Goal: Transaction & Acquisition: Purchase product/service

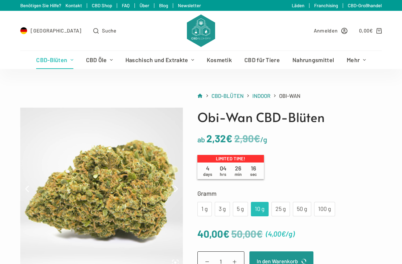
scroll to position [4, 0]
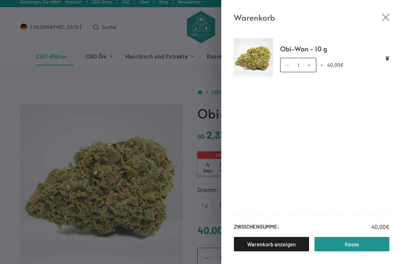
click at [387, 18] on icon "Close cart drawer" at bounding box center [385, 17] width 7 height 7
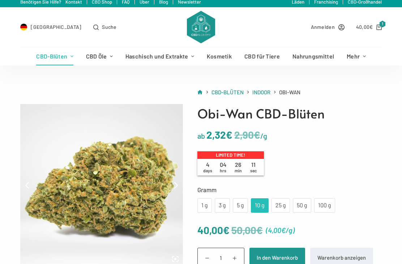
scroll to position [0, 0]
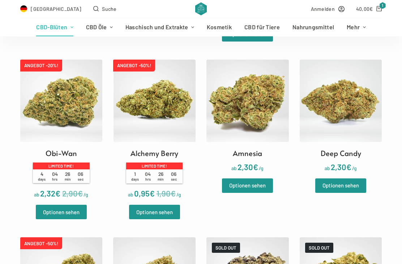
scroll to position [563, 0]
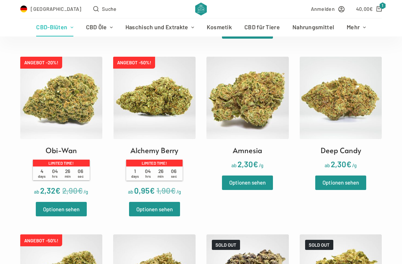
click at [150, 217] on link "Optionen sehen" at bounding box center [154, 209] width 51 height 14
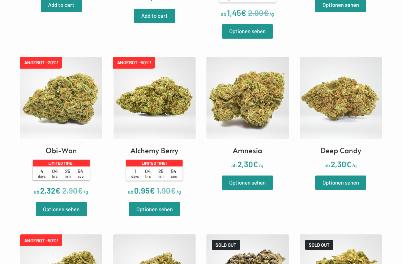
scroll to position [586, 0]
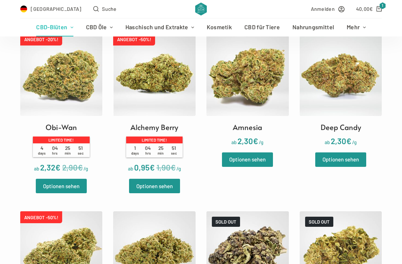
click at [151, 193] on link "Optionen sehen" at bounding box center [154, 186] width 51 height 14
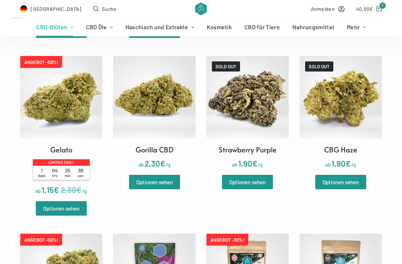
scroll to position [743, 0]
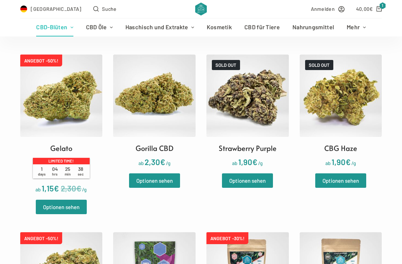
click at [154, 187] on link "Optionen sehen" at bounding box center [154, 181] width 51 height 14
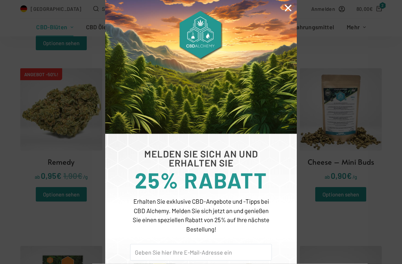
scroll to position [907, 0]
click at [283, 6] on img at bounding box center [201, 67] width 192 height 134
click at [287, 8] on icon "Close" at bounding box center [288, 7] width 9 height 9
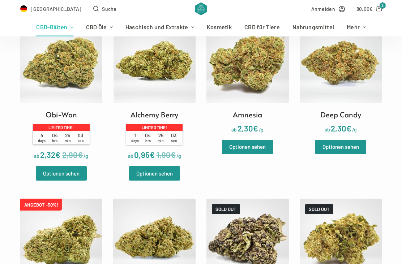
scroll to position [599, 0]
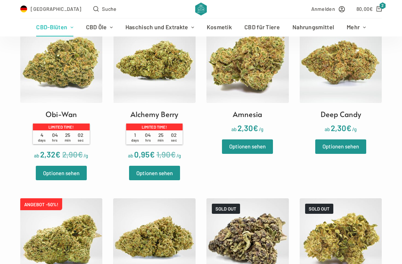
click at [158, 181] on link "Optionen sehen" at bounding box center [154, 173] width 51 height 14
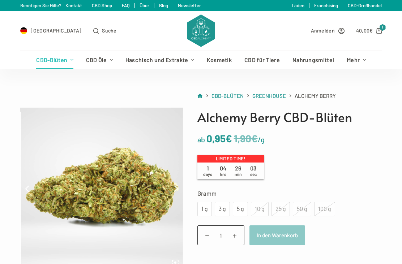
click at [241, 209] on div "5 g" at bounding box center [240, 209] width 7 height 9
click at [238, 211] on div "5 g" at bounding box center [240, 209] width 7 height 9
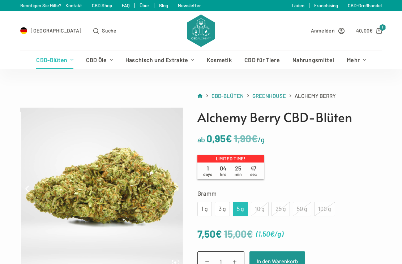
click at [237, 260] on span at bounding box center [234, 261] width 11 height 11
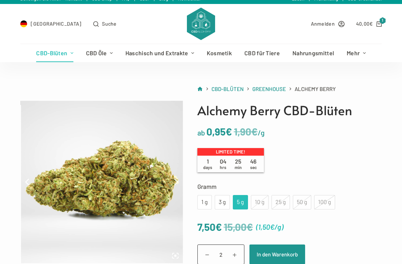
scroll to position [9, 0]
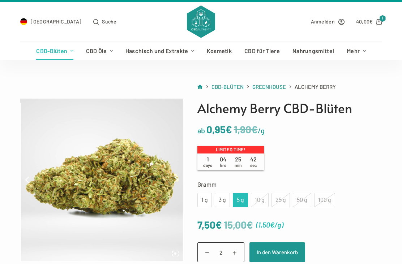
click at [203, 250] on span at bounding box center [206, 252] width 11 height 11
type input "1"
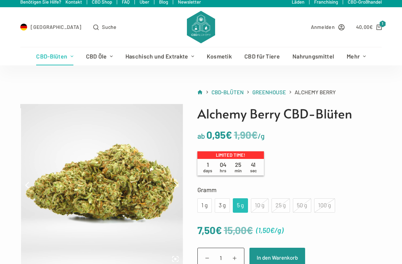
scroll to position [0, 0]
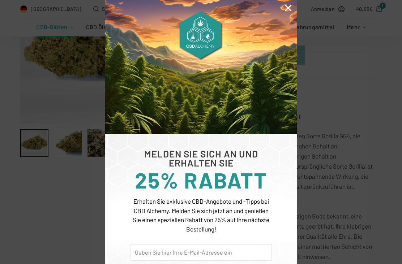
scroll to position [148, 0]
click at [287, 11] on icon "Close" at bounding box center [288, 7] width 9 height 9
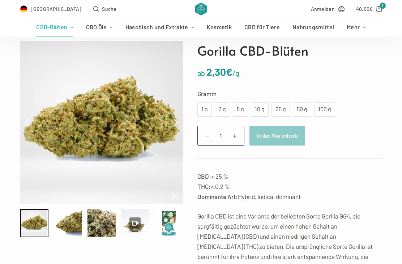
scroll to position [64, 0]
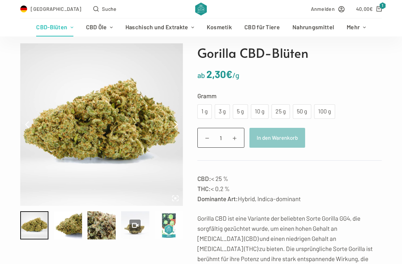
click at [260, 112] on div "10 g" at bounding box center [259, 111] width 9 height 9
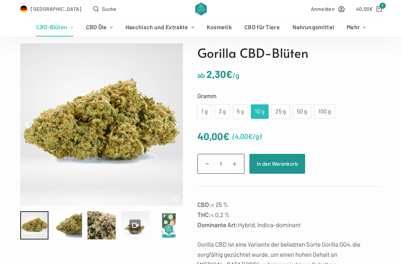
click at [271, 165] on button "In den Warenkorb" at bounding box center [278, 164] width 56 height 20
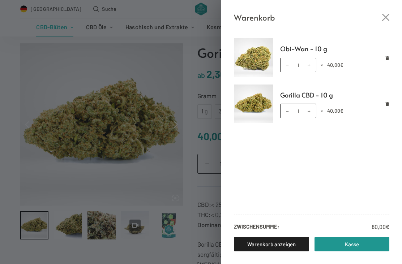
click at [387, 16] on icon "Close cart drawer" at bounding box center [385, 17] width 7 height 7
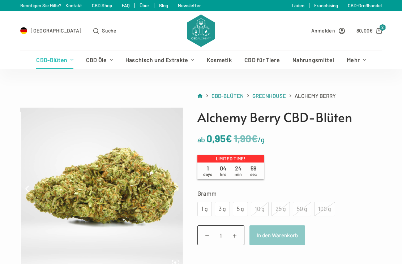
click at [240, 209] on div "5 g" at bounding box center [240, 209] width 7 height 9
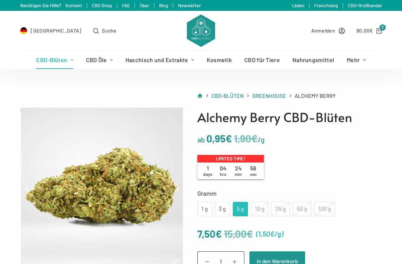
click at [237, 261] on span at bounding box center [234, 261] width 11 height 11
type input "2"
click at [277, 260] on button "In den Warenkorb" at bounding box center [278, 262] width 56 height 20
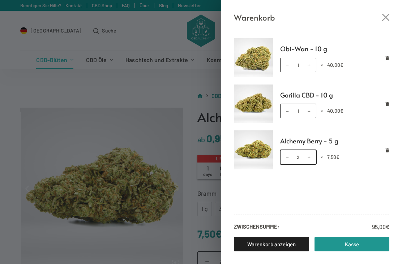
click at [316, 161] on input "2" at bounding box center [298, 157] width 36 height 14
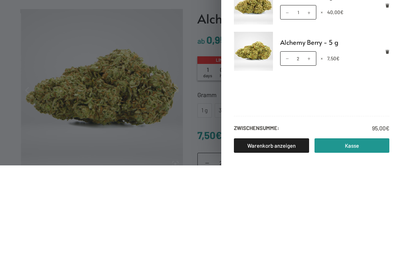
scroll to position [99, 0]
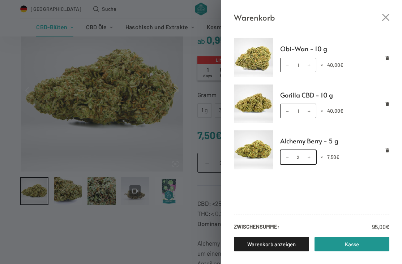
click at [302, 159] on input "2" at bounding box center [298, 157] width 36 height 14
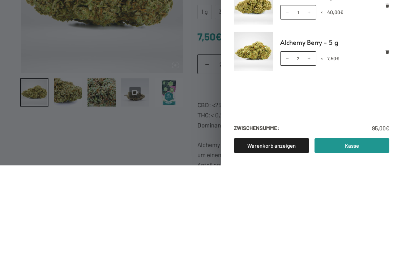
scroll to position [198, 0]
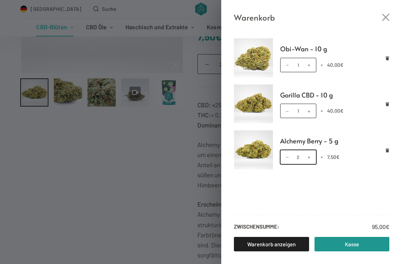
click at [302, 159] on input "2" at bounding box center [298, 157] width 36 height 14
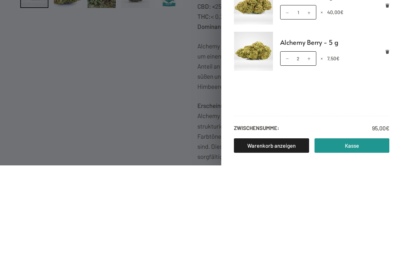
scroll to position [296, 0]
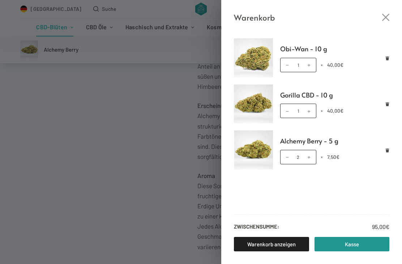
click at [386, 152] on link "Remove Alchemy Berry - 5 g from cart" at bounding box center [388, 150] width 4 height 4
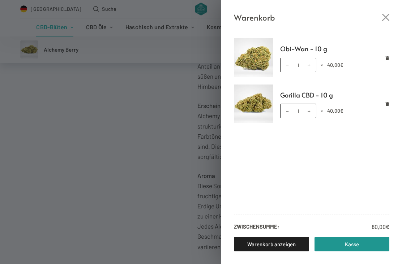
click at [391, 16] on div "Warenkorb" at bounding box center [311, 12] width 181 height 24
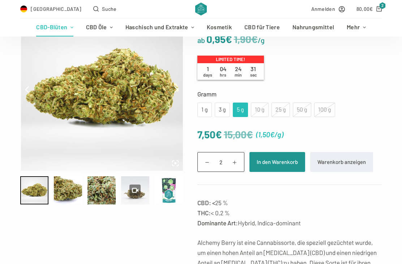
scroll to position [98, 0]
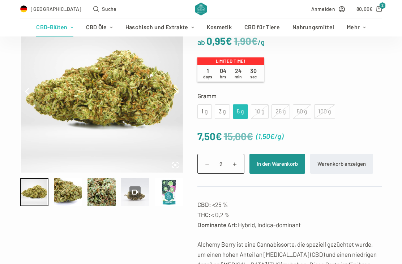
click at [236, 162] on span at bounding box center [234, 163] width 11 height 11
type input "3"
click at [277, 162] on button "In den Warenkorb" at bounding box center [278, 164] width 56 height 20
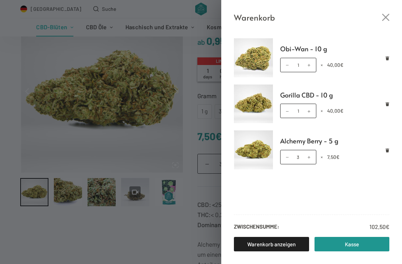
click at [351, 242] on link "Kasse" at bounding box center [352, 244] width 75 height 14
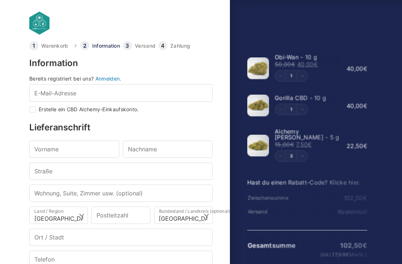
select select "DE-BE"
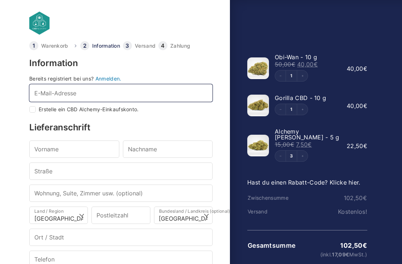
click at [51, 93] on input "E-Mail-Adresse *" at bounding box center [120, 92] width 183 height 17
type input "Ma"
checkbox input "true"
type input "M"
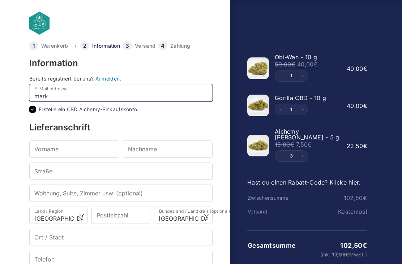
click at [54, 99] on input "mark" at bounding box center [120, 92] width 183 height 17
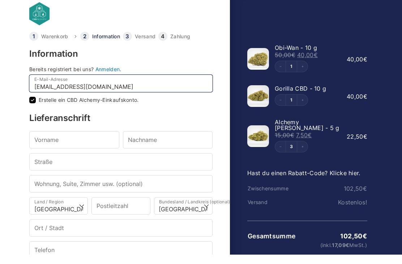
type input "[EMAIL_ADDRESS][DOMAIN_NAME]"
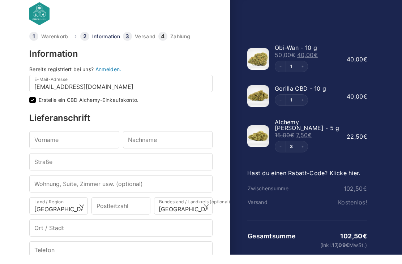
click at [33, 106] on input "Erstelle ein CBD Alchemy-Einkaufskonto." at bounding box center [32, 109] width 7 height 7
checkbox input "false"
type input "[EMAIL_ADDRESS][DOMAIN_NAME]"
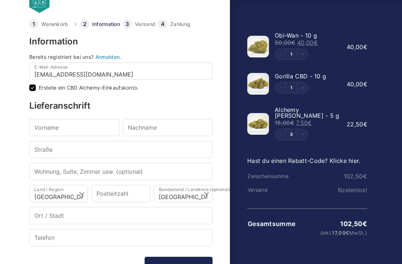
scroll to position [26, 0]
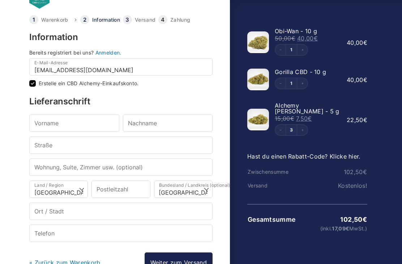
click at [35, 86] on input "Erstelle ein CBD Alchemy-Einkaufskonto." at bounding box center [32, 83] width 7 height 7
checkbox input "false"
click at [52, 124] on input "Vorname *" at bounding box center [74, 123] width 90 height 17
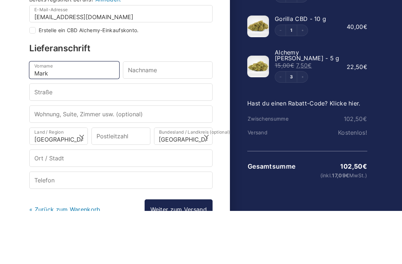
type input "Mark"
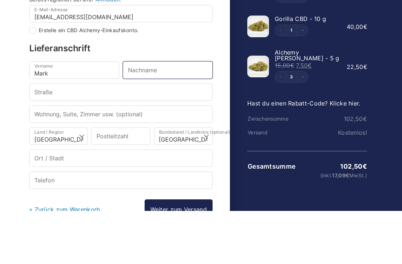
click at [157, 115] on input "Nachname *" at bounding box center [168, 123] width 90 height 17
type input "Scharnetzki"
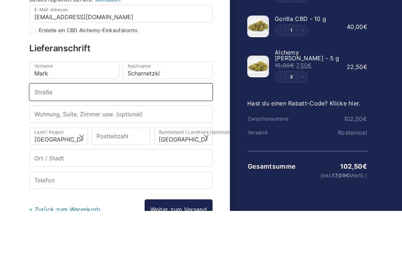
click at [71, 137] on input "Straße *" at bounding box center [120, 145] width 183 height 17
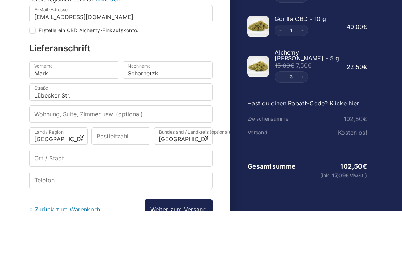
click at [87, 159] on input "Wohnung, Suite, Zimmer usw. (optional)" at bounding box center [120, 167] width 183 height 17
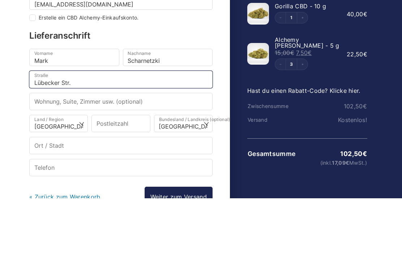
click at [84, 137] on input "Lübecker Str." at bounding box center [120, 145] width 183 height 17
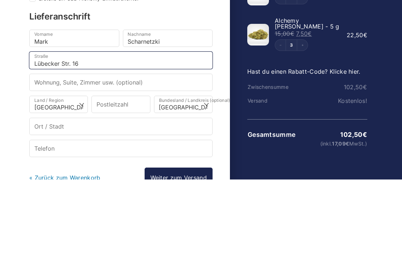
type input "Lübecker Str. 16"
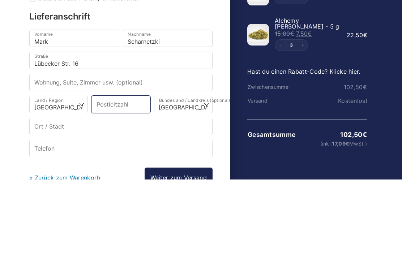
click at [110, 181] on input "Postleitzahl *" at bounding box center [121, 189] width 59 height 17
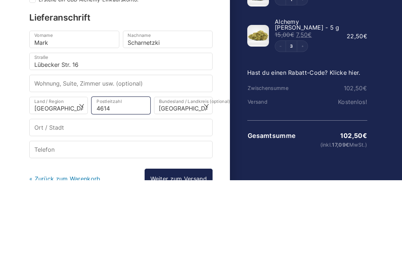
type input "46145"
select select
type input "[GEOGRAPHIC_DATA]"
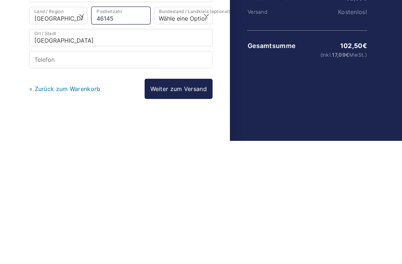
type input "46145"
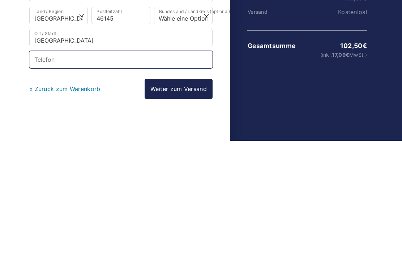
click at [45, 174] on input "Telefon *" at bounding box center [120, 182] width 183 height 17
select select
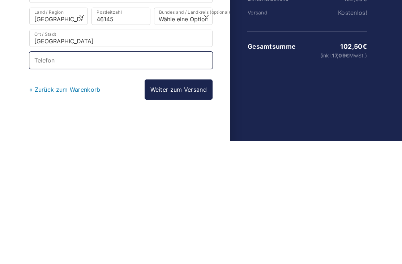
scroll to position [54, 0]
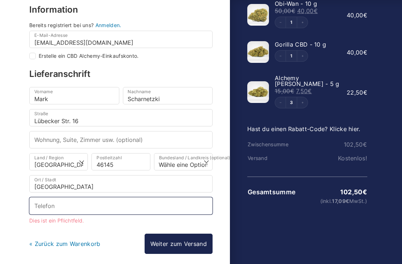
click at [93, 201] on input "Telefon *" at bounding box center [120, 206] width 183 height 17
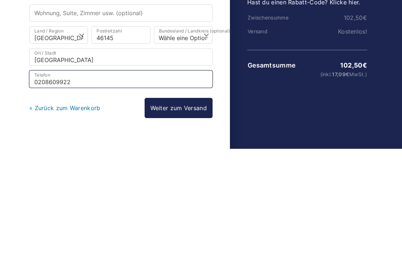
type input "02086099224"
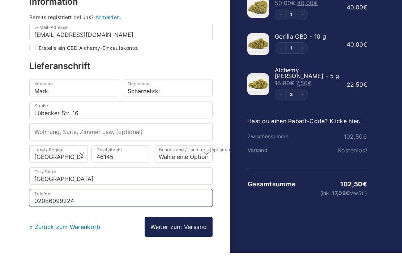
scroll to position [51, 0]
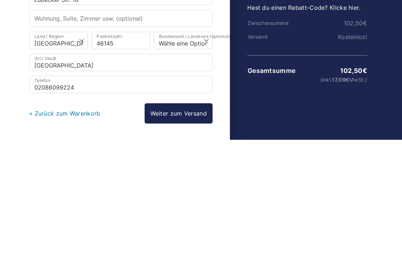
click at [179, 228] on link "Weiter zum Versand" at bounding box center [179, 238] width 68 height 20
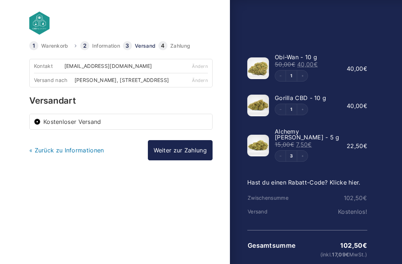
click at [185, 152] on link "Weiter zur Zahlung" at bounding box center [180, 150] width 65 height 20
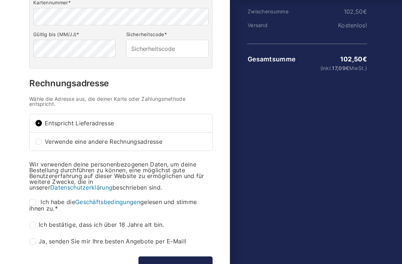
scroll to position [225, 0]
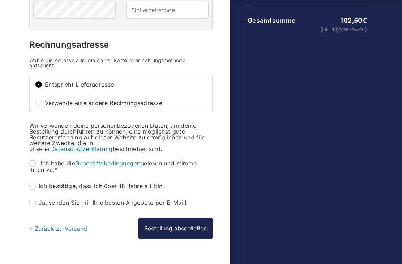
click at [116, 167] on link "Geschäftsbedingungen" at bounding box center [107, 163] width 65 height 7
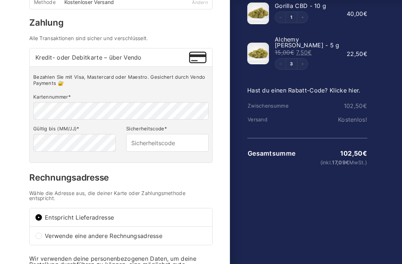
scroll to position [0, 0]
